Goal: Task Accomplishment & Management: Manage account settings

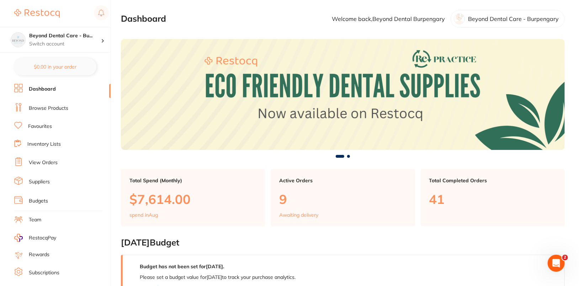
click at [40, 105] on link "Browse Products" at bounding box center [48, 108] width 39 height 7
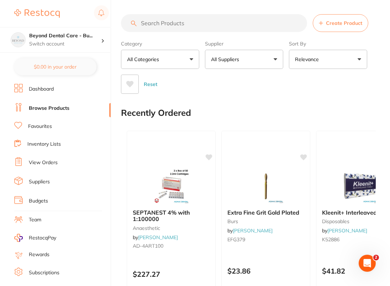
click at [213, 18] on input "search" at bounding box center [214, 23] width 186 height 18
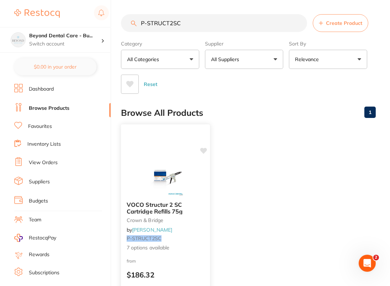
click at [157, 164] on img at bounding box center [165, 178] width 47 height 36
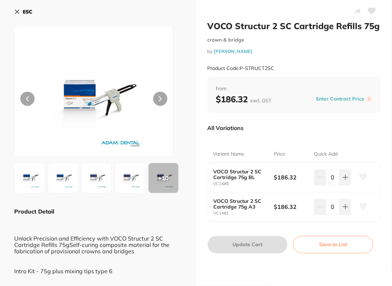
click at [212, 183] on div "VOCO Structur 2 SC Cartridge 75g BL VC1485 $186.32 0" at bounding box center [294, 178] width 173 height 30
drag, startPoint x: 212, startPoint y: 184, endPoint x: 232, endPoint y: 185, distance: 19.9
click at [232, 185] on small "VC1485" at bounding box center [243, 184] width 60 height 5
copy small "VC1485"
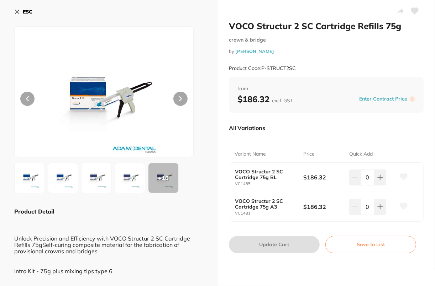
click at [339, 65] on div "Product Code: P-STRUCT2SC" at bounding box center [326, 68] width 195 height 17
click at [28, 6] on button "ESC" at bounding box center [23, 12] width 18 height 12
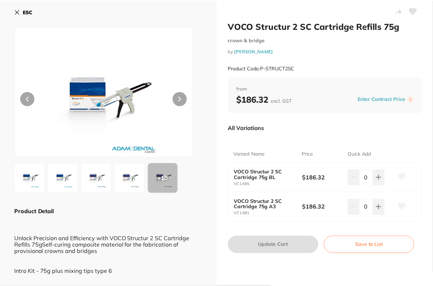
scroll to position [0, 0]
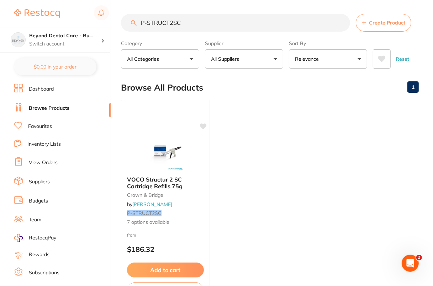
click at [203, 25] on input "P-STRUCT2SC" at bounding box center [235, 23] width 229 height 18
paste input "VC1480"
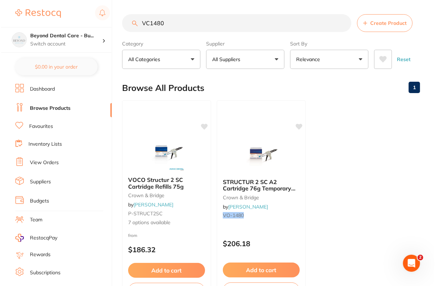
scroll to position [0, 0]
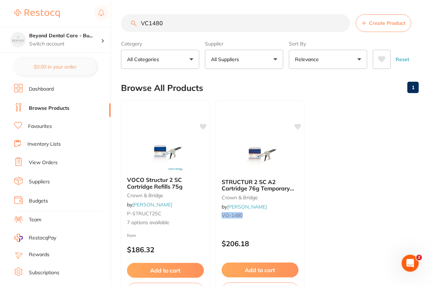
type input "VC1480"
click at [237, 57] on p "All Suppliers" at bounding box center [226, 59] width 31 height 7
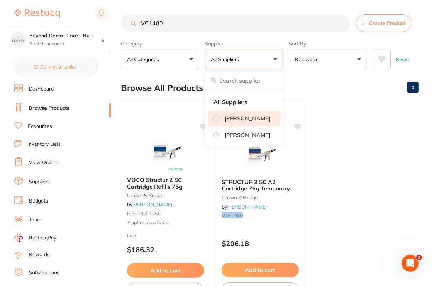
click at [241, 120] on p "[PERSON_NAME]" at bounding box center [247, 118] width 46 height 6
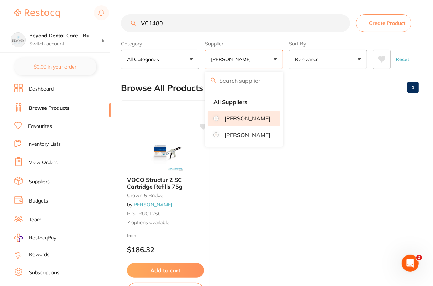
click at [345, 86] on div "Browse All Products 1" at bounding box center [270, 88] width 298 height 24
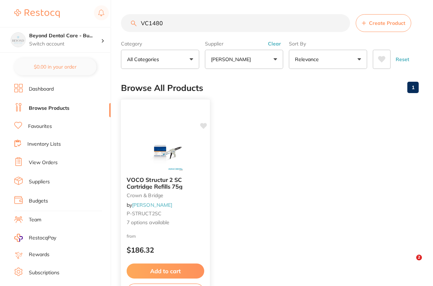
click at [159, 150] on img at bounding box center [165, 153] width 47 height 36
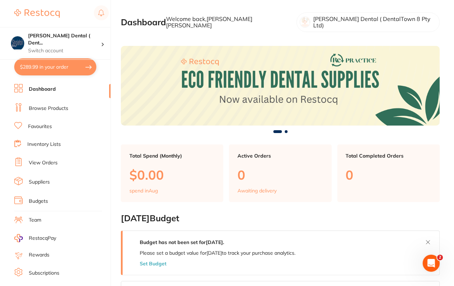
click at [38, 184] on li "Suppliers" at bounding box center [62, 182] width 96 height 11
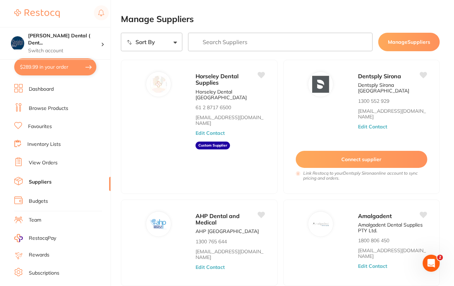
click at [47, 111] on link "Browse Products" at bounding box center [48, 108] width 39 height 7
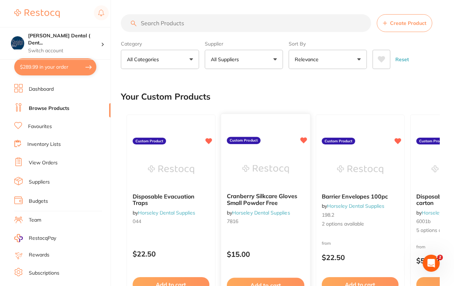
click at [261, 174] on img at bounding box center [265, 169] width 47 height 36
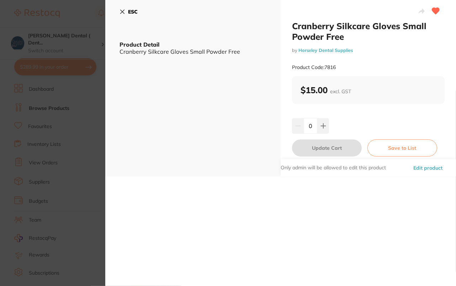
click at [403, 113] on div "Cranberry Silkcare Gloves Small Powder Free by Horseley Dental Supplies Product…" at bounding box center [368, 88] width 175 height 176
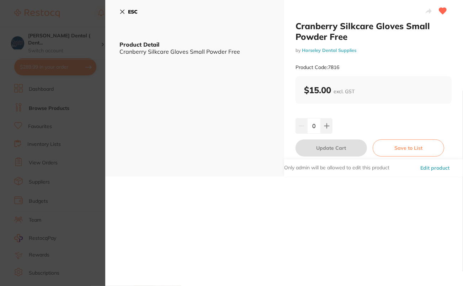
click at [437, 169] on button "Edit product" at bounding box center [434, 167] width 33 height 17
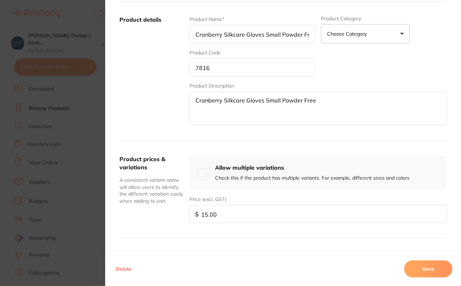
scroll to position [120, 0]
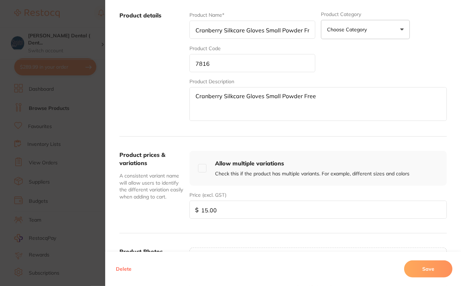
click at [200, 166] on input "checkbox" at bounding box center [202, 168] width 9 height 9
checkbox input "true"
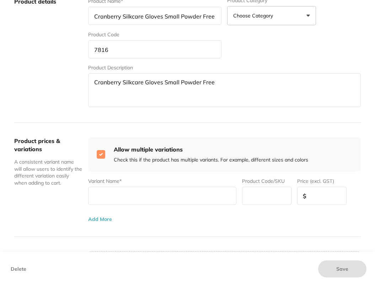
scroll to position [173, 0]
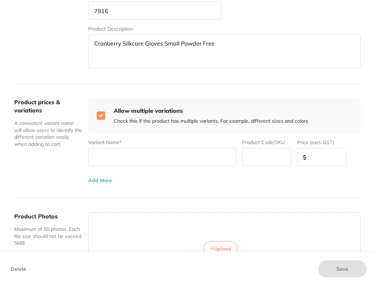
click at [141, 160] on input "text" at bounding box center [162, 157] width 148 height 18
type input "each"
click at [316, 157] on input "number" at bounding box center [321, 157] width 49 height 18
click at [324, 161] on input "number" at bounding box center [321, 157] width 49 height 18
paste input "16.36"
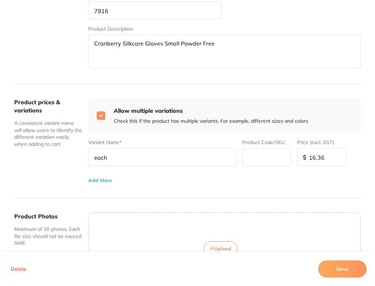
type input "16.36"
click at [101, 182] on div "Product prices & variations A consistent variant name will allow users to ident…" at bounding box center [187, 141] width 347 height 114
click at [104, 179] on button "Add More" at bounding box center [100, 181] width 24 height 6
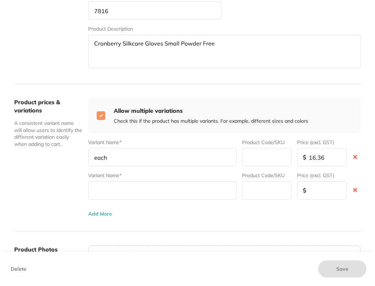
click at [143, 185] on input "text" at bounding box center [162, 190] width 148 height 18
type input "10+"
click at [317, 187] on input "number" at bounding box center [321, 190] width 49 height 18
click at [313, 193] on input "number" at bounding box center [321, 190] width 49 height 18
type input "15"
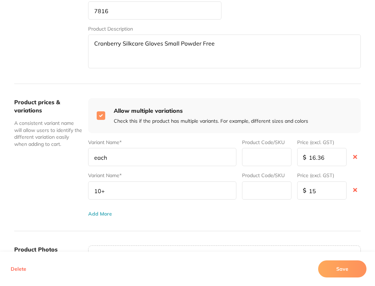
click at [235, 209] on div "Variant Name* each Product Code/SKU Price (excl. GST) $ 16.36 Variant Name* 10+…" at bounding box center [224, 175] width 273 height 84
click at [298, 216] on div "Product prices & variations A consistent variant name will allow users to ident…" at bounding box center [187, 157] width 347 height 147
click at [345, 265] on button "Save" at bounding box center [342, 268] width 48 height 17
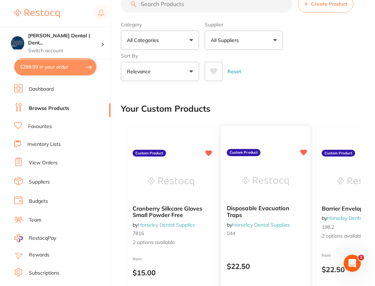
scroll to position [43, 0]
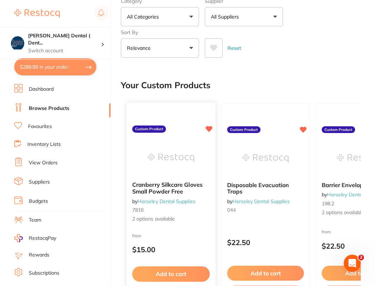
click at [176, 169] on img at bounding box center [171, 158] width 47 height 36
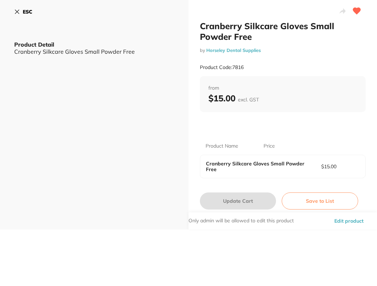
click at [345, 221] on button "Edit product" at bounding box center [348, 220] width 33 height 17
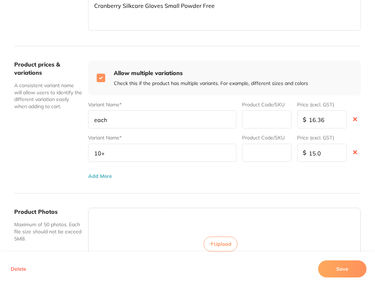
scroll to position [237, 0]
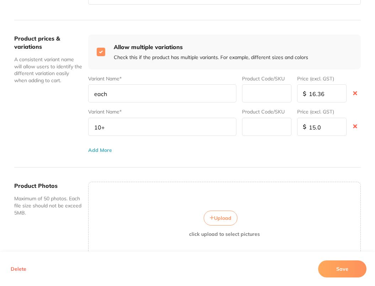
click at [137, 129] on input "10+" at bounding box center [162, 127] width 148 height 18
type input "1"
type input "ten plus"
click at [340, 267] on button "Save" at bounding box center [342, 268] width 48 height 17
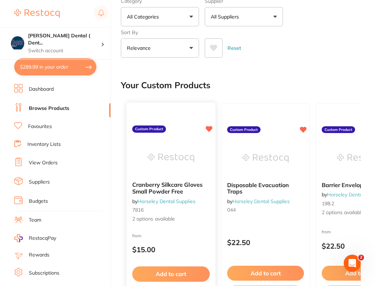
click at [161, 150] on img at bounding box center [171, 158] width 47 height 36
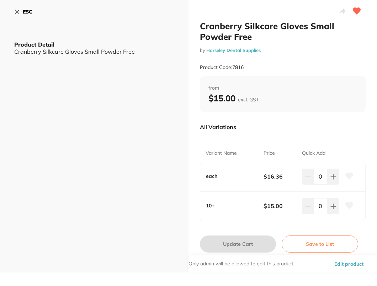
click at [350, 129] on div "All Variations" at bounding box center [283, 127] width 166 height 18
click at [350, 263] on button "Edit product" at bounding box center [348, 263] width 33 height 17
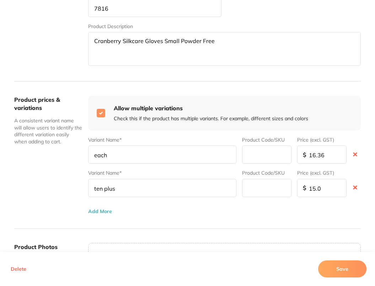
scroll to position [177, 0]
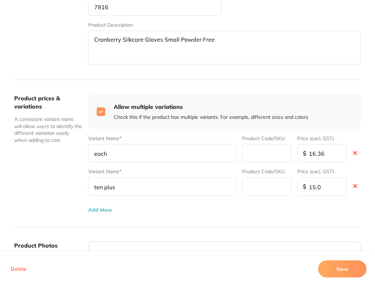
click at [138, 187] on input "ten plus" at bounding box center [162, 187] width 148 height 18
type input "t"
type input "10+"
click at [354, 266] on button "Save" at bounding box center [342, 268] width 48 height 17
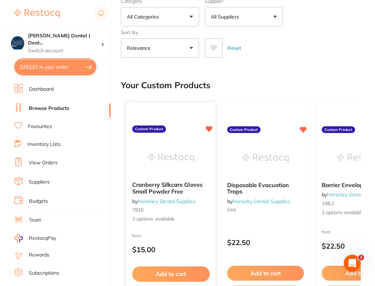
click at [194, 159] on img at bounding box center [171, 158] width 47 height 36
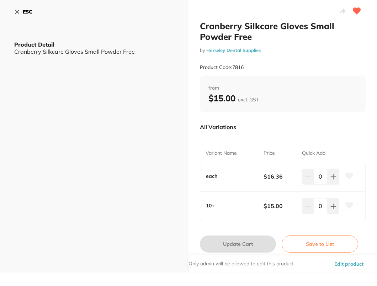
click at [296, 122] on div "All Variations" at bounding box center [283, 127] width 166 height 18
click at [312, 111] on div "from $15.00 excl. GST" at bounding box center [283, 94] width 166 height 36
click at [288, 123] on div "All Variations" at bounding box center [283, 127] width 166 height 18
click at [22, 13] on button "ESC" at bounding box center [23, 12] width 18 height 12
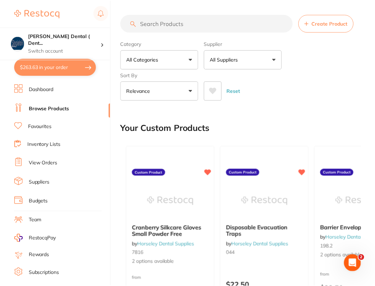
scroll to position [43, 0]
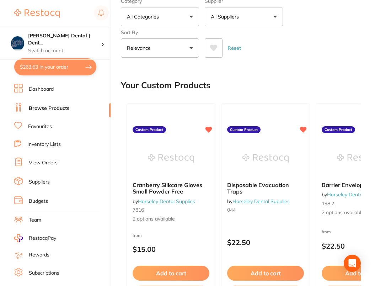
click at [293, 78] on div "Your Custom Products" at bounding box center [241, 85] width 240 height 24
click at [181, 142] on img at bounding box center [171, 158] width 47 height 36
